Goal: Book appointment/travel/reservation

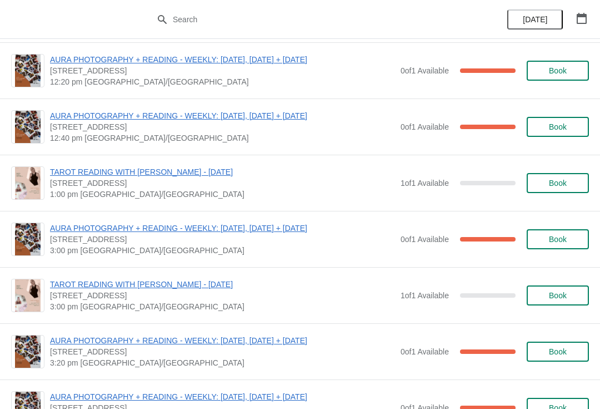
scroll to position [398, 0]
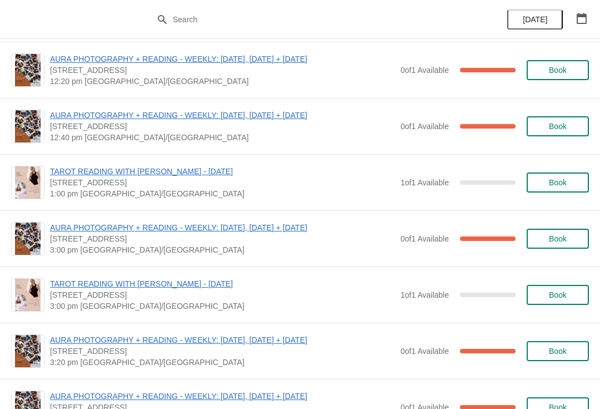
click at [559, 178] on span "Book" at bounding box center [558, 182] width 18 height 9
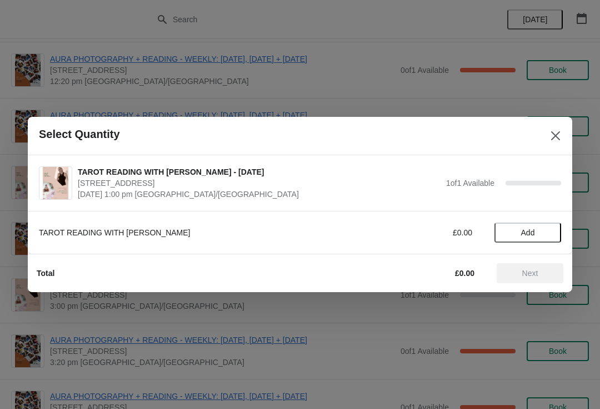
click at [551, 138] on icon "Close" at bounding box center [555, 135] width 11 height 11
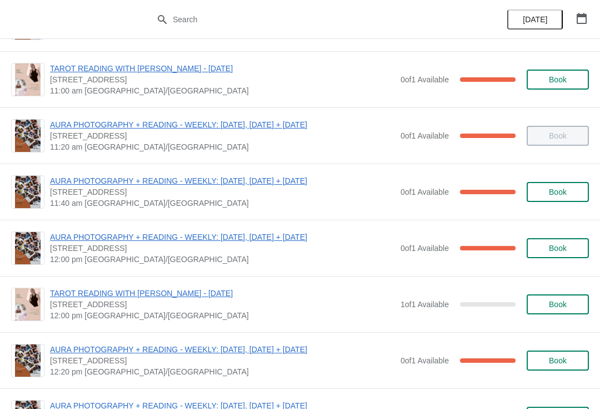
scroll to position [106, 0]
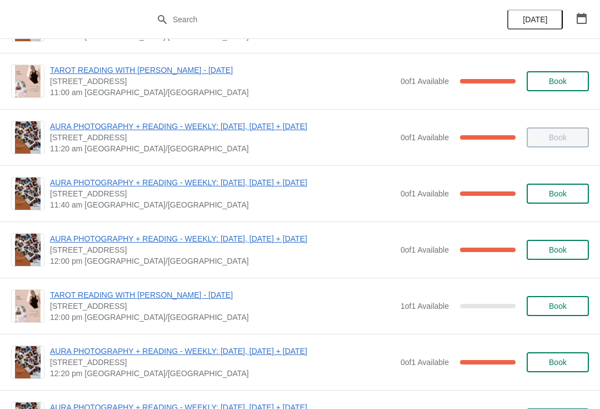
click at [550, 299] on button "Book" at bounding box center [558, 306] width 62 height 20
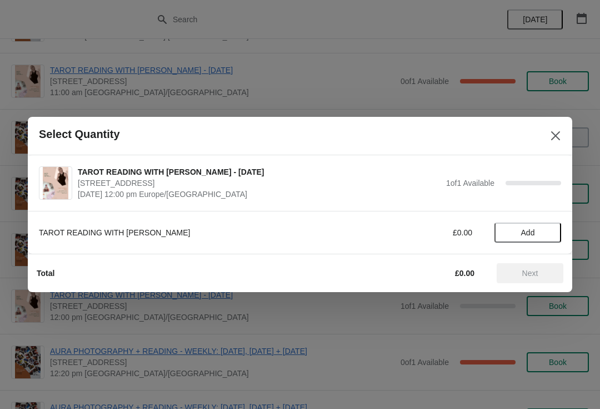
click at [531, 231] on span "Add" at bounding box center [528, 232] width 14 height 9
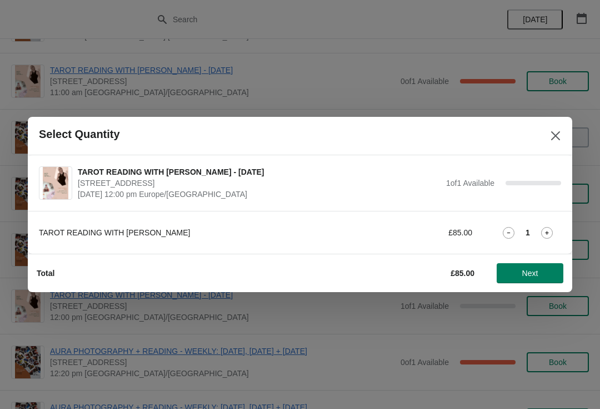
click at [538, 278] on button "Next" at bounding box center [530, 273] width 67 height 20
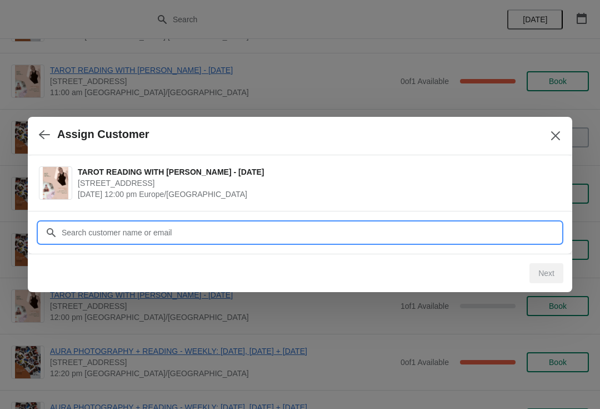
click at [375, 226] on input "Customer" at bounding box center [311, 232] width 500 height 20
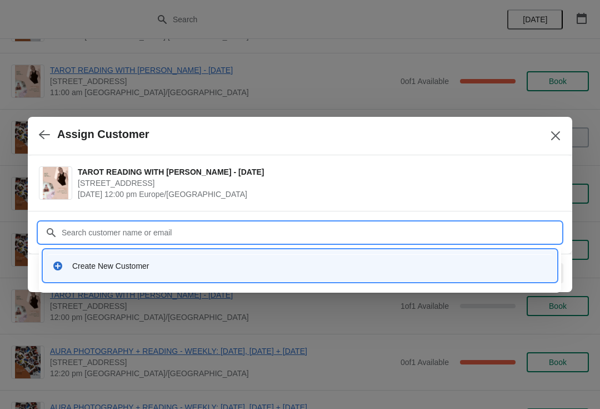
click at [292, 265] on div "Create New Customer" at bounding box center [310, 265] width 476 height 11
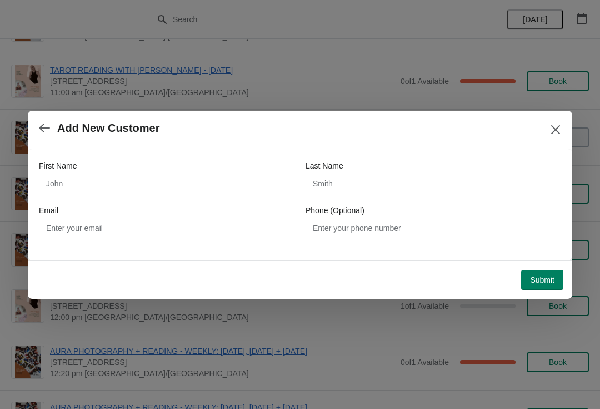
click at [45, 126] on icon "button" at bounding box center [44, 127] width 11 height 11
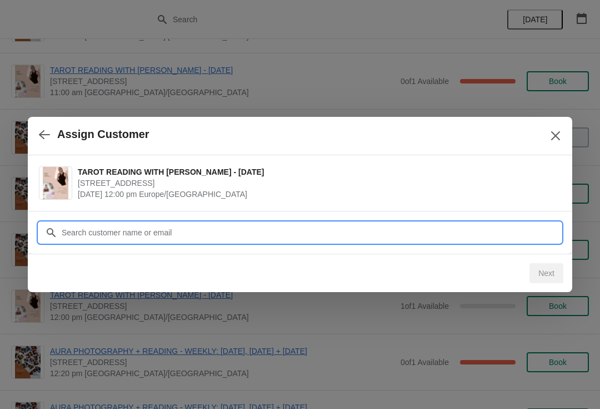
click at [212, 234] on input "Customer" at bounding box center [311, 232] width 500 height 20
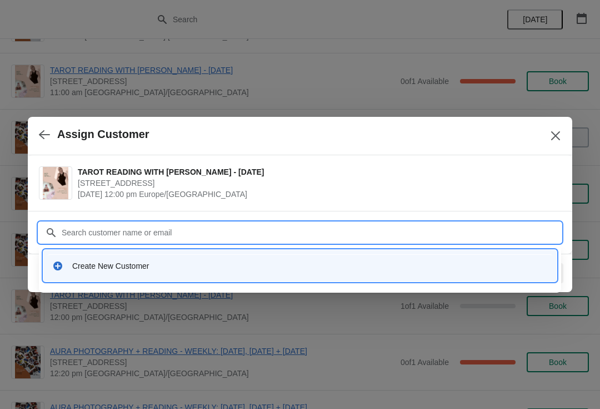
click at [232, 256] on div "Create New Customer" at bounding box center [300, 265] width 505 height 23
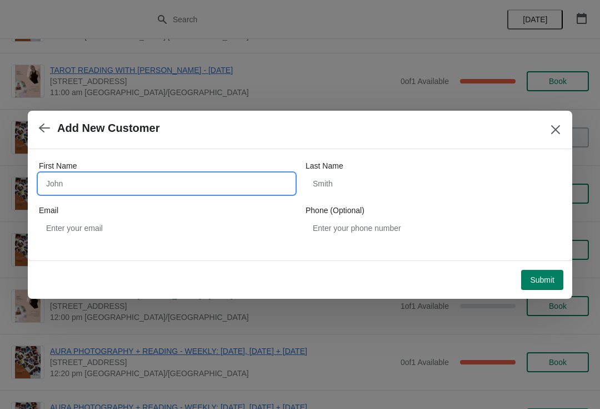
click at [50, 180] on input "First Name" at bounding box center [167, 183] width 256 height 20
type input "[PERSON_NAME]"
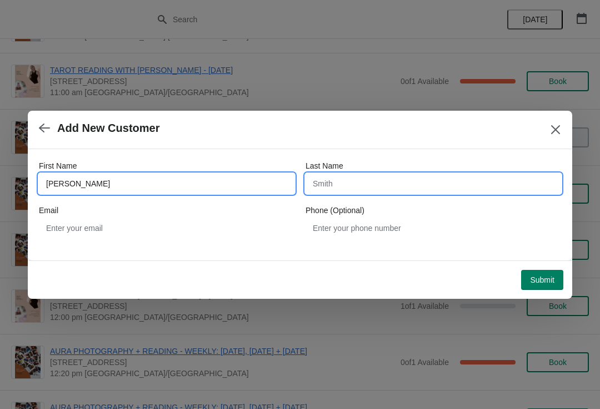
click at [383, 179] on input "Last Name" at bounding box center [434, 183] width 256 height 20
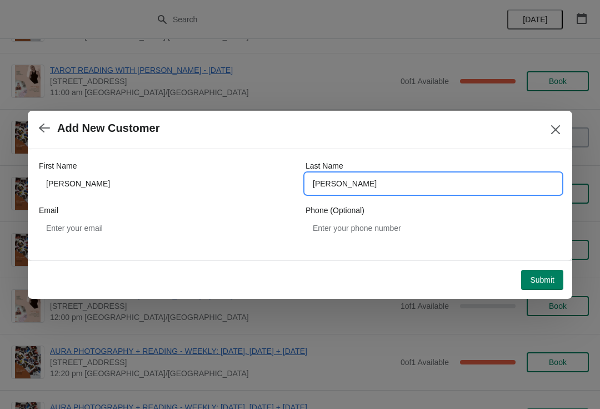
type input "[PERSON_NAME]"
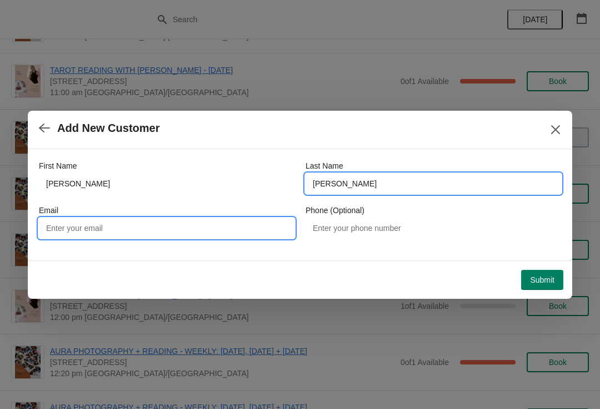
click at [78, 227] on input "Email" at bounding box center [167, 228] width 256 height 20
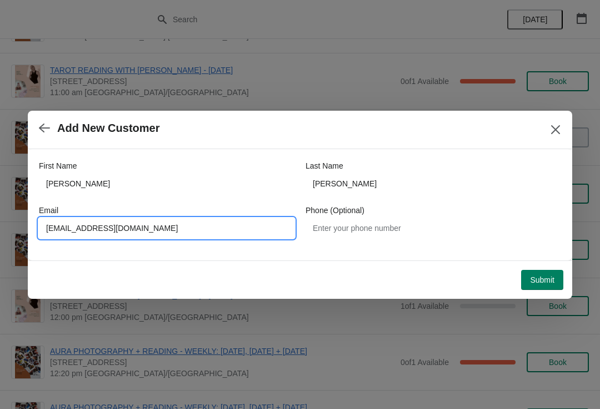
type input "[EMAIL_ADDRESS][DOMAIN_NAME]"
click at [539, 281] on span "Submit" at bounding box center [542, 279] width 24 height 9
